Goal: Transaction & Acquisition: Purchase product/service

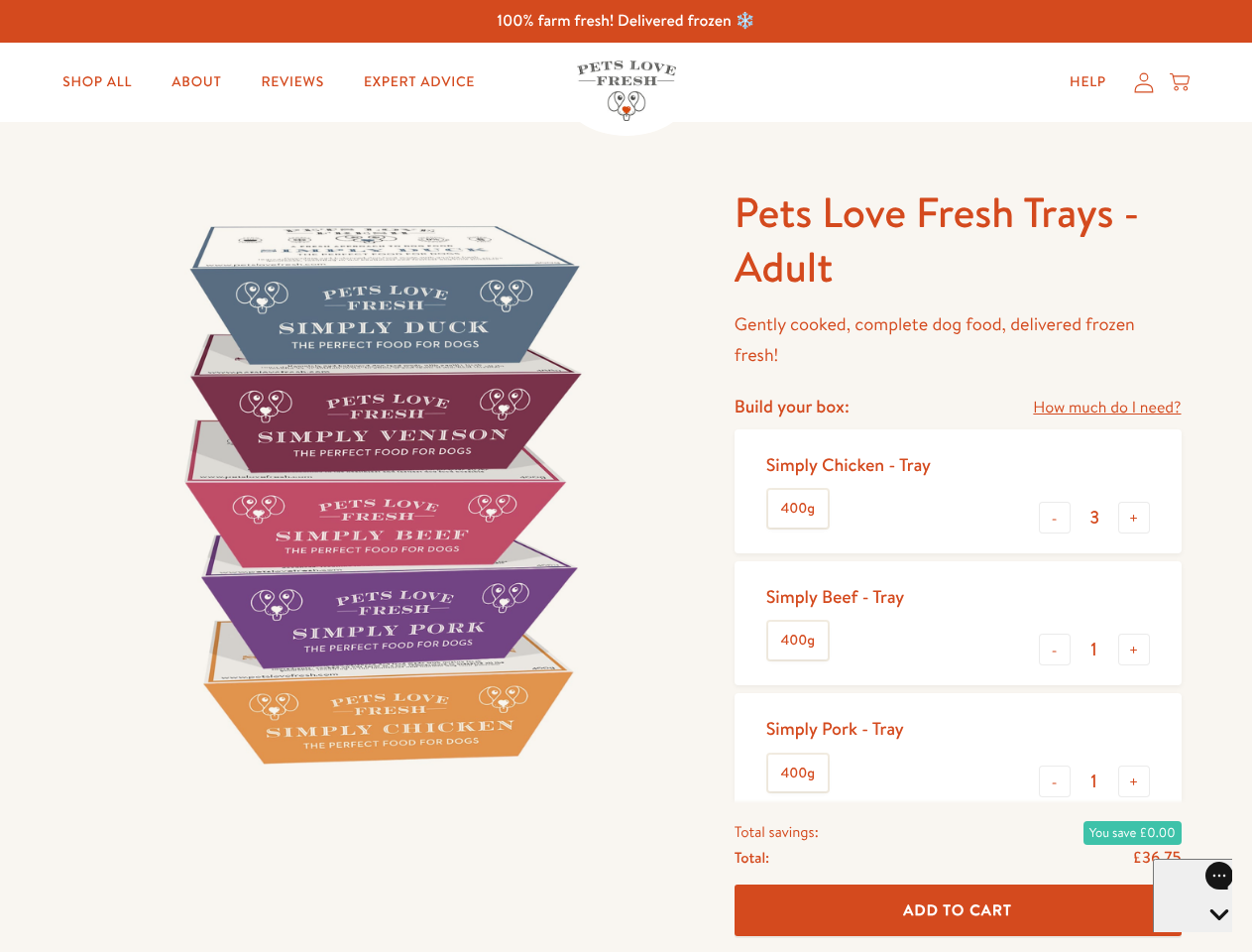
click at [626, 476] on img at bounding box center [380, 493] width 616 height 616
click at [1106, 408] on link "How much do I need?" at bounding box center [1106, 408] width 148 height 27
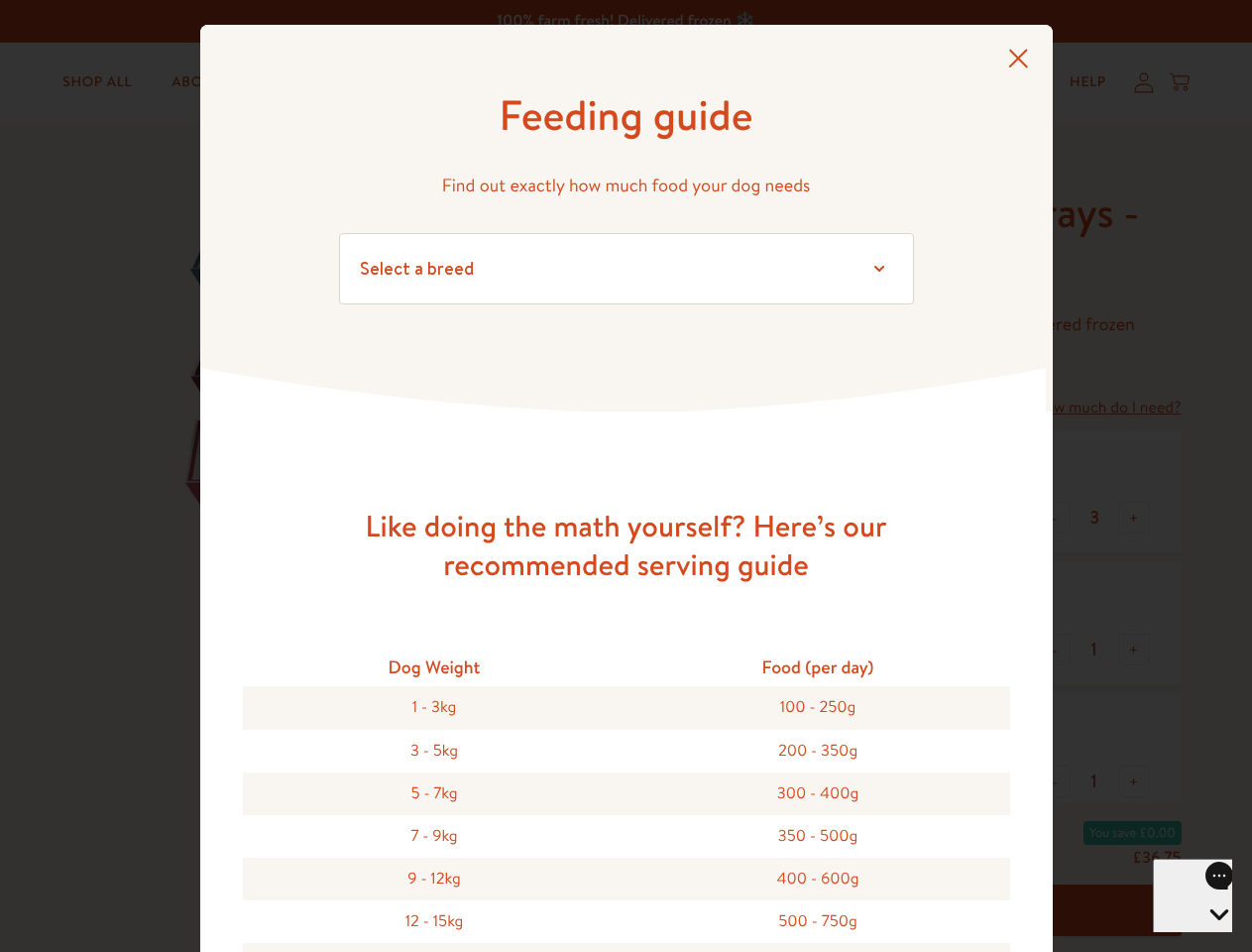
click at [1055, 517] on div "Feeding guide Find out exactly how much food your dog needs Select a breed Affe…" at bounding box center [626, 476] width 1252 height 952
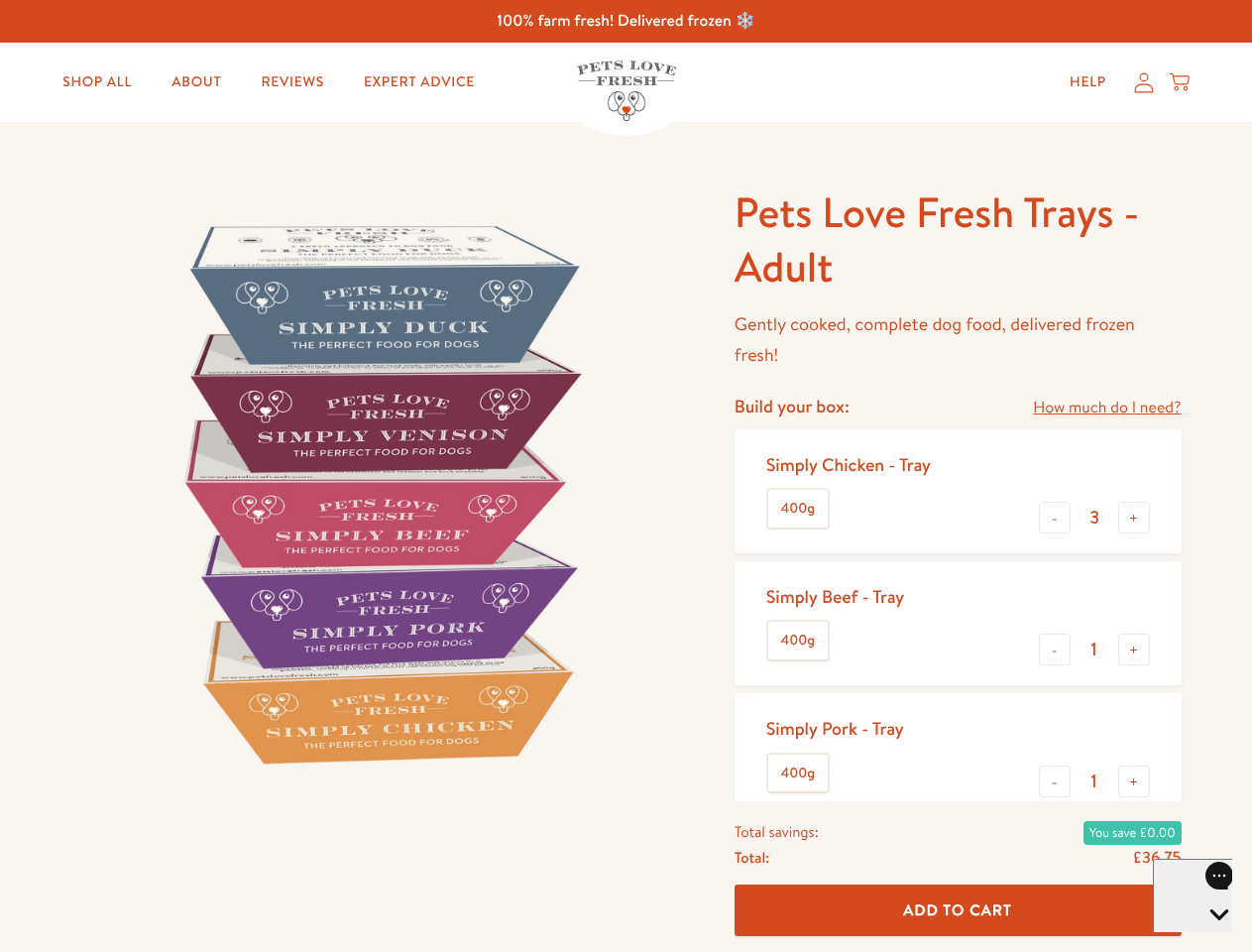
click at [1134, 517] on button "+" at bounding box center [1134, 517] width 32 height 32
type input "4"
click at [1055, 650] on button "-" at bounding box center [1055, 650] width 32 height 32
click at [1134, 650] on button "+" at bounding box center [1134, 650] width 32 height 32
type input "1"
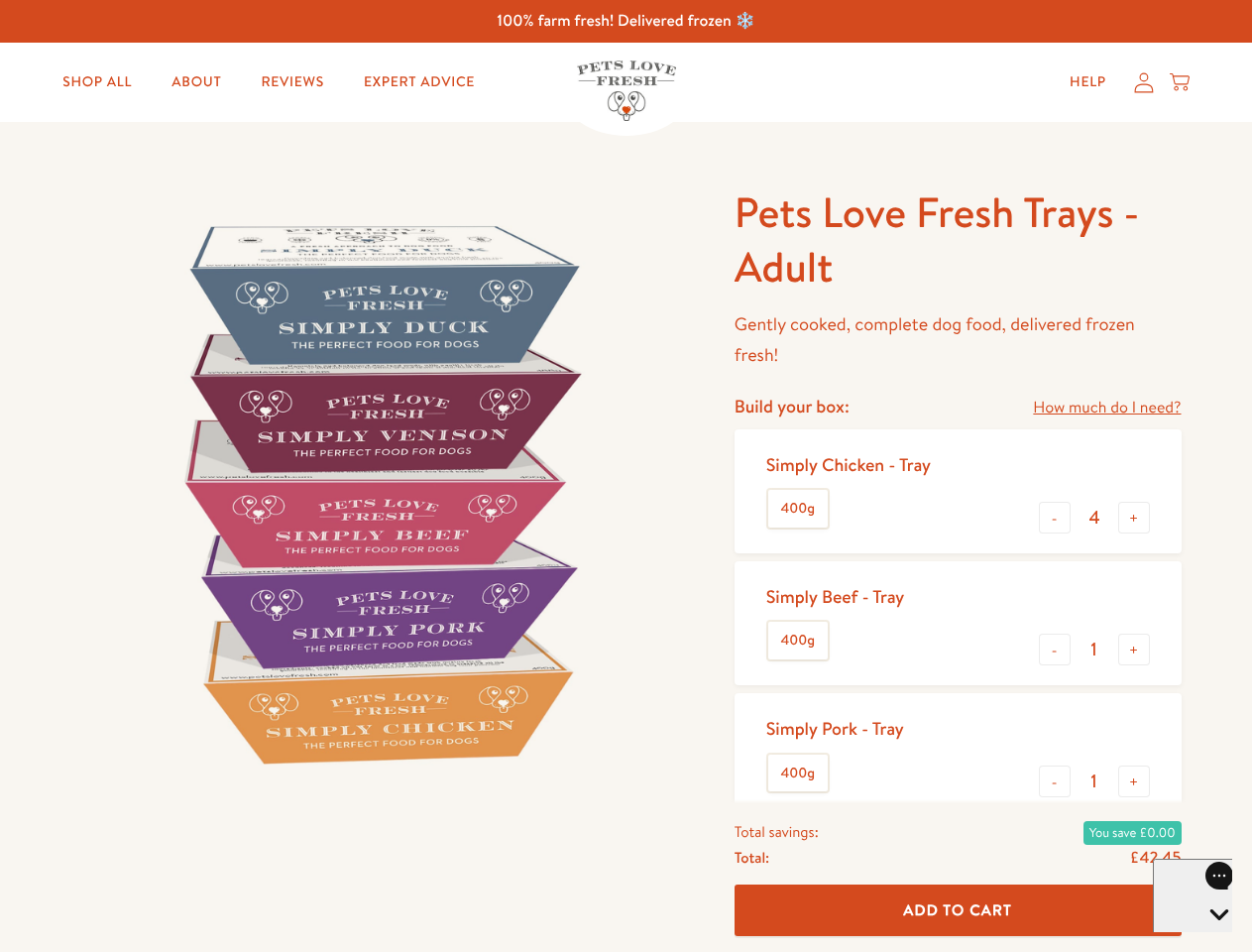
click at [1055, 782] on button "-" at bounding box center [1055, 782] width 32 height 32
click at [1134, 782] on button "+" at bounding box center [1134, 782] width 32 height 32
type input "1"
click at [958, 910] on span "Add To Cart" at bounding box center [957, 909] width 109 height 21
click at [1209, 939] on icon "Open gorgias live chat" at bounding box center [1218, 948] width 19 height 19
